Goal: Task Accomplishment & Management: Use online tool/utility

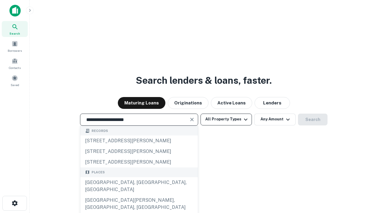
click at [139, 195] on div "[GEOGRAPHIC_DATA], [GEOGRAPHIC_DATA], [GEOGRAPHIC_DATA]" at bounding box center [139, 186] width 118 height 18
click at [226, 119] on button "All Property Types" at bounding box center [226, 119] width 51 height 12
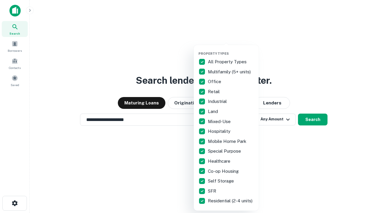
type input "**********"
click at [231, 50] on button "button" at bounding box center [230, 50] width 65 height 0
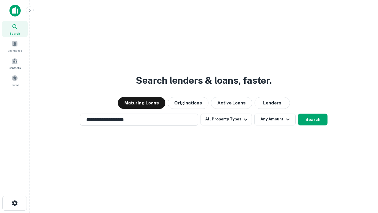
scroll to position [9, 0]
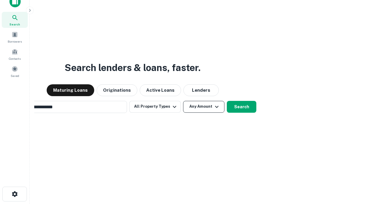
click at [183, 101] on button "Any Amount" at bounding box center [203, 107] width 41 height 12
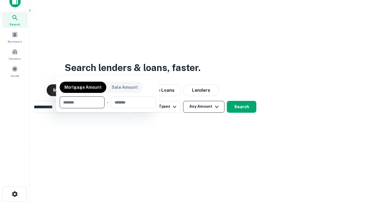
scroll to position [43, 167]
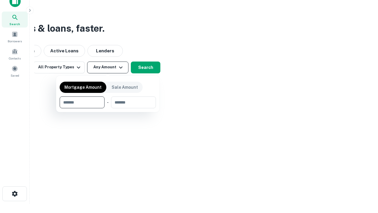
type input "*******"
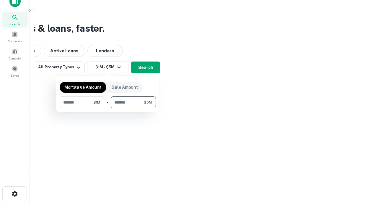
type input "*******"
click at [108, 108] on button "button" at bounding box center [108, 108] width 96 height 0
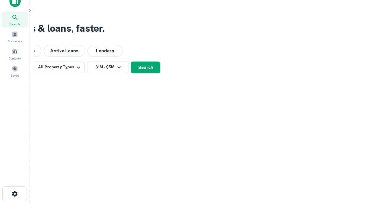
scroll to position [4, 109]
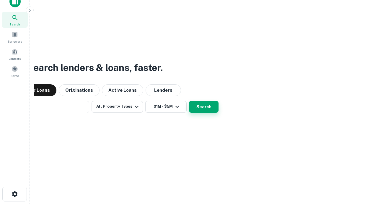
click at [189, 101] on button "Search" at bounding box center [204, 107] width 30 height 12
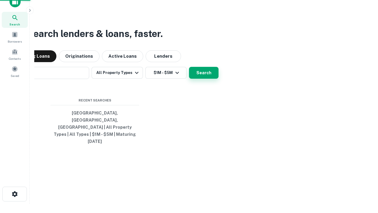
scroll to position [16, 167]
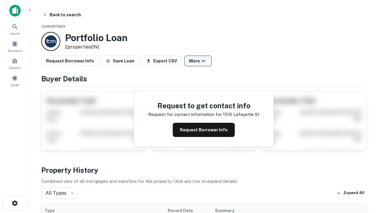
click at [198, 61] on button "More" at bounding box center [197, 61] width 27 height 11
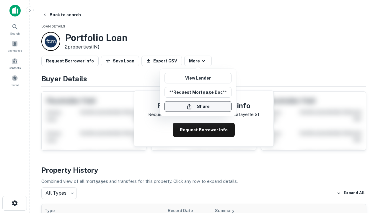
click at [198, 106] on button "Share" at bounding box center [198, 106] width 67 height 11
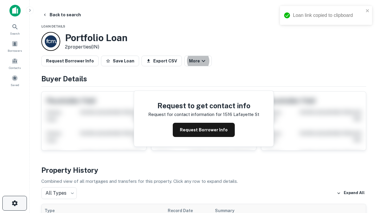
click at [14, 203] on icon "button" at bounding box center [14, 202] width 7 height 7
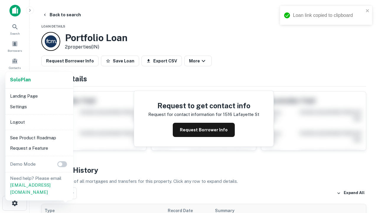
click at [39, 122] on li "Logout" at bounding box center [39, 122] width 63 height 11
